Goal: Task Accomplishment & Management: Use online tool/utility

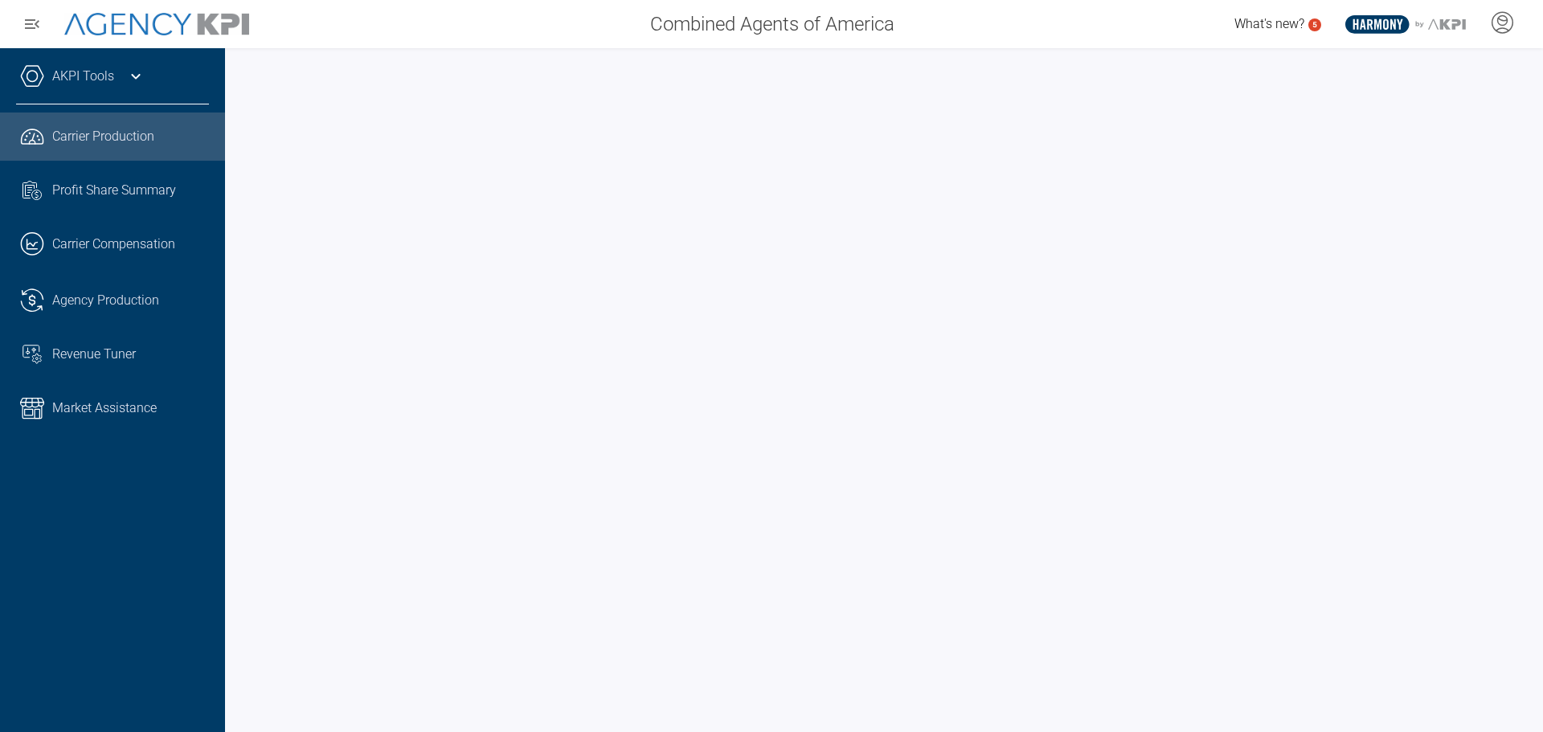
click at [1533, 232] on div at bounding box center [884, 390] width 1318 height 684
click at [171, 139] on div "Carrier Production" at bounding box center [130, 136] width 157 height 19
click at [1529, 290] on div at bounding box center [884, 390] width 1318 height 684
click at [104, 355] on span "Revenue Tuner" at bounding box center [94, 354] width 84 height 19
click at [126, 147] on link ".cls-1{fill:none;stroke:#221f20;stroke-linecap:round;stroke-linejoin:round;stro…" at bounding box center [112, 137] width 225 height 48
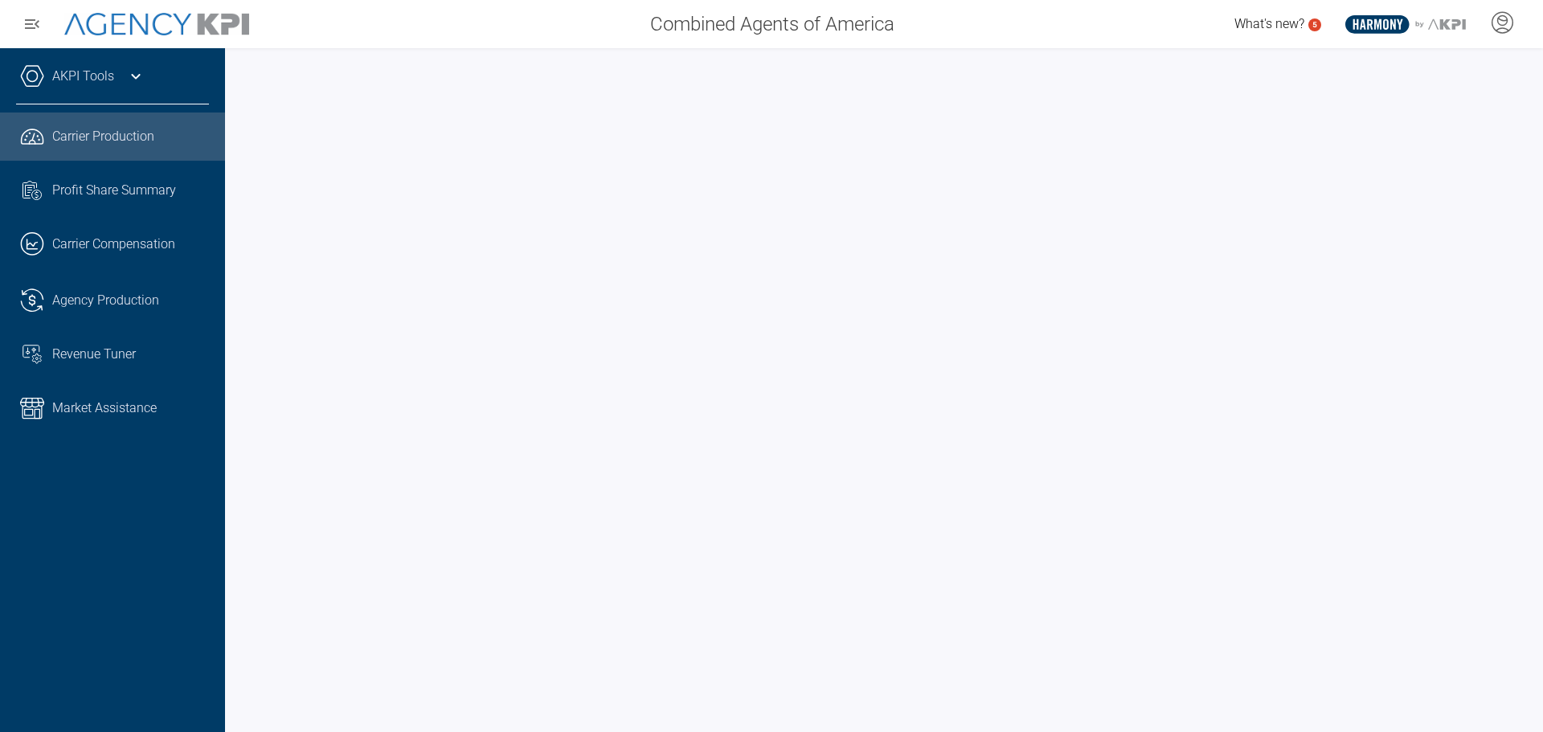
click at [109, 82] on link "AKPI Tools" at bounding box center [83, 76] width 62 height 19
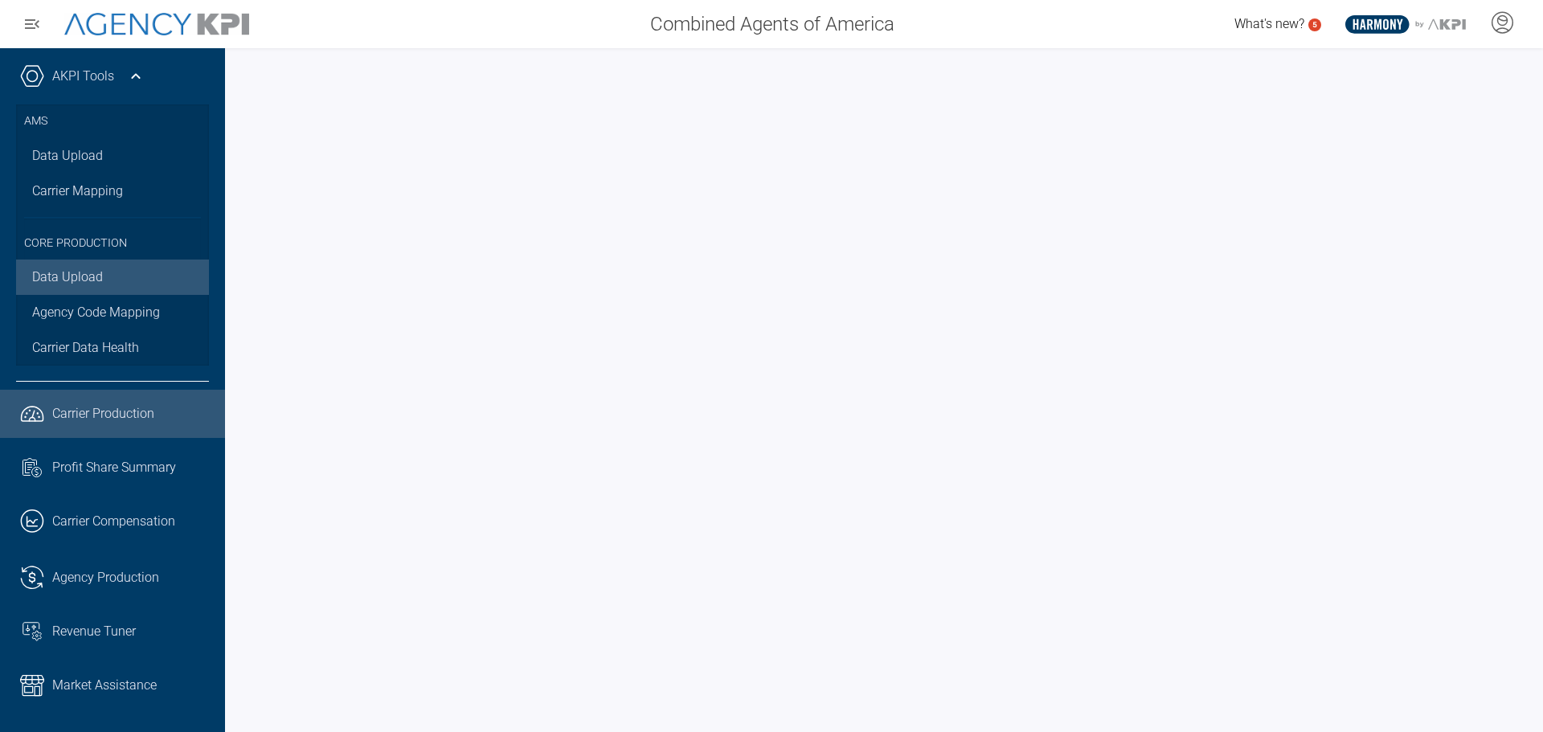
click at [64, 280] on link "Data Upload" at bounding box center [112, 277] width 193 height 35
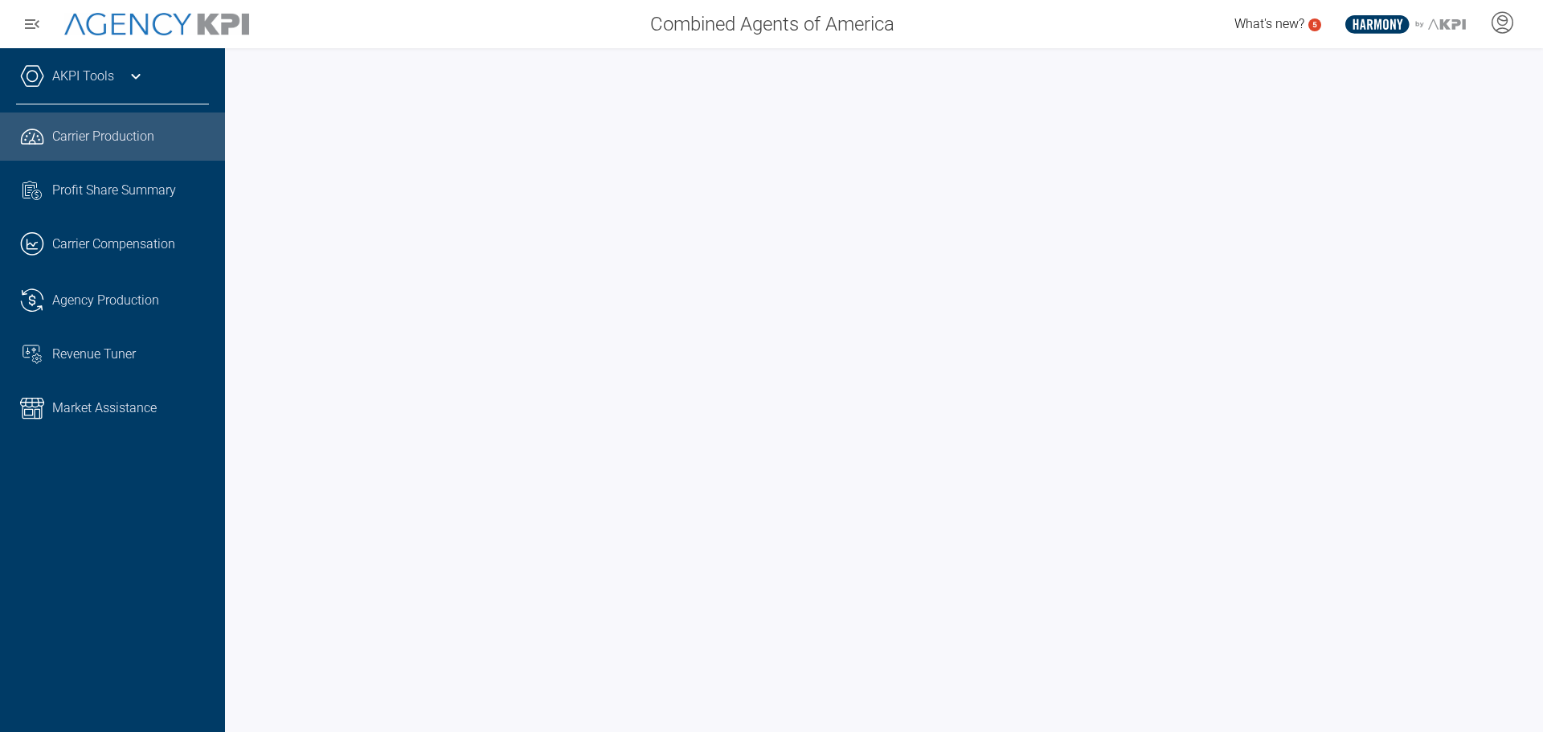
click at [100, 84] on link "AKPI Tools" at bounding box center [83, 76] width 62 height 19
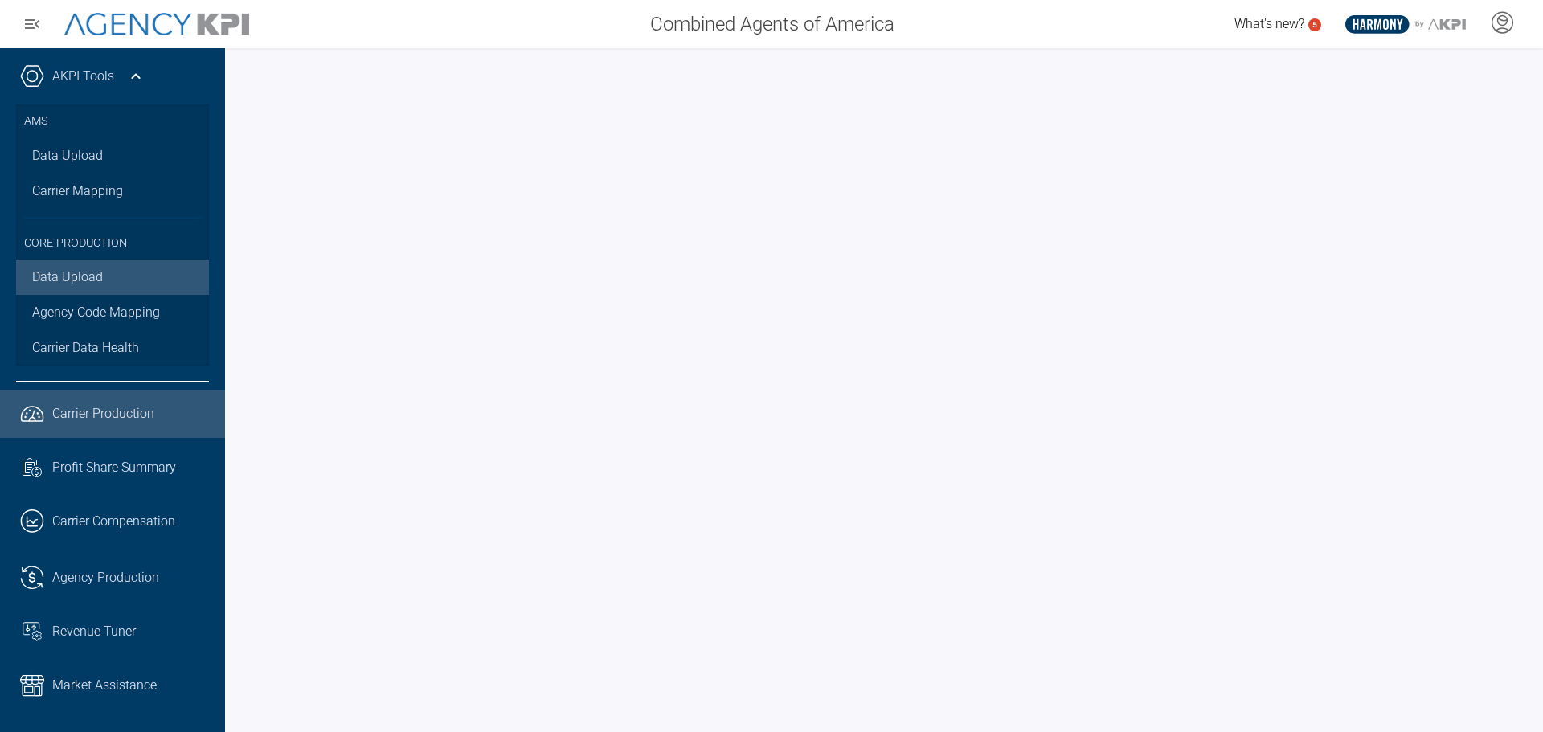
click at [87, 279] on link "Data Upload" at bounding box center [112, 277] width 193 height 35
